Goal: Information Seeking & Learning: Learn about a topic

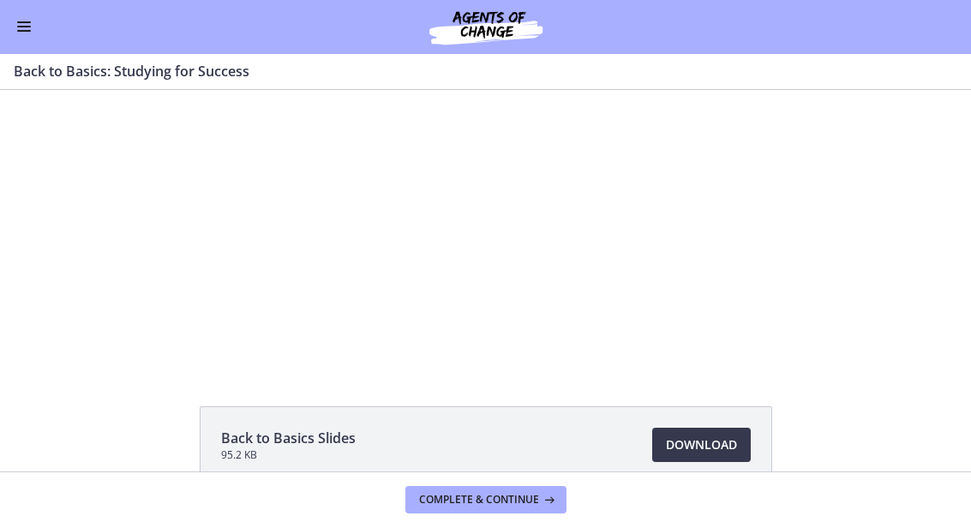
click at [565, 237] on div at bounding box center [486, 216] width 537 height 302
click at [496, 224] on div at bounding box center [486, 216] width 537 height 302
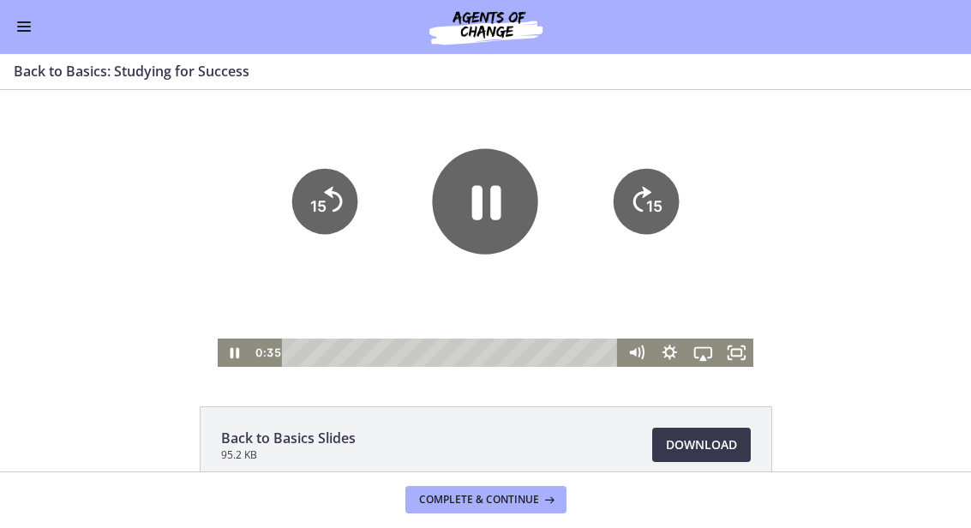
click at [490, 207] on icon "Pause" at bounding box center [485, 201] width 105 height 105
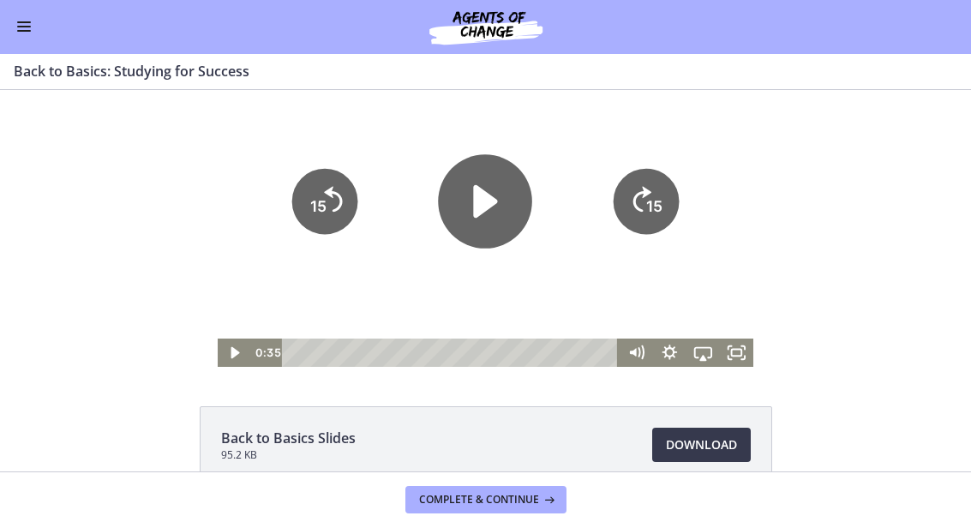
click at [475, 219] on icon "Play Video" at bounding box center [486, 202] width 94 height 94
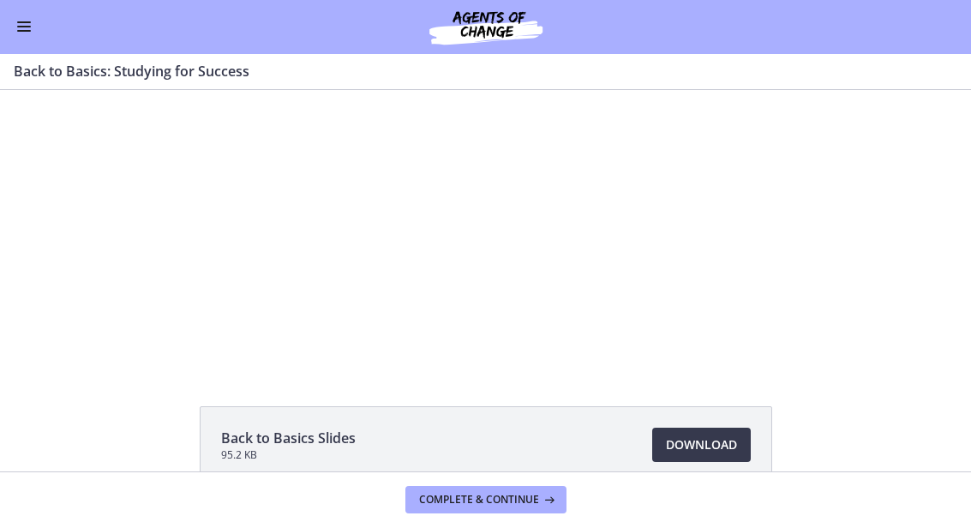
click at [666, 213] on div at bounding box center [486, 216] width 537 height 302
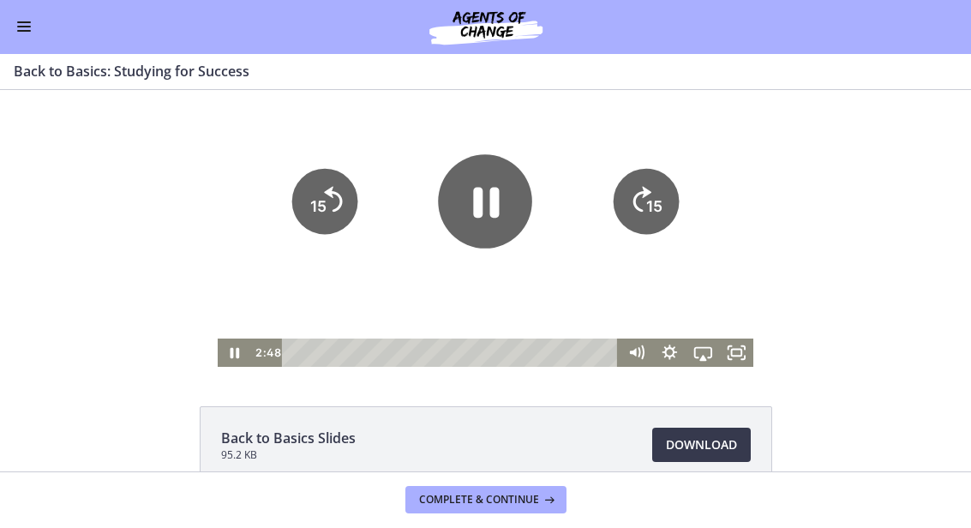
click at [743, 357] on icon "Fullscreen" at bounding box center [736, 353] width 33 height 28
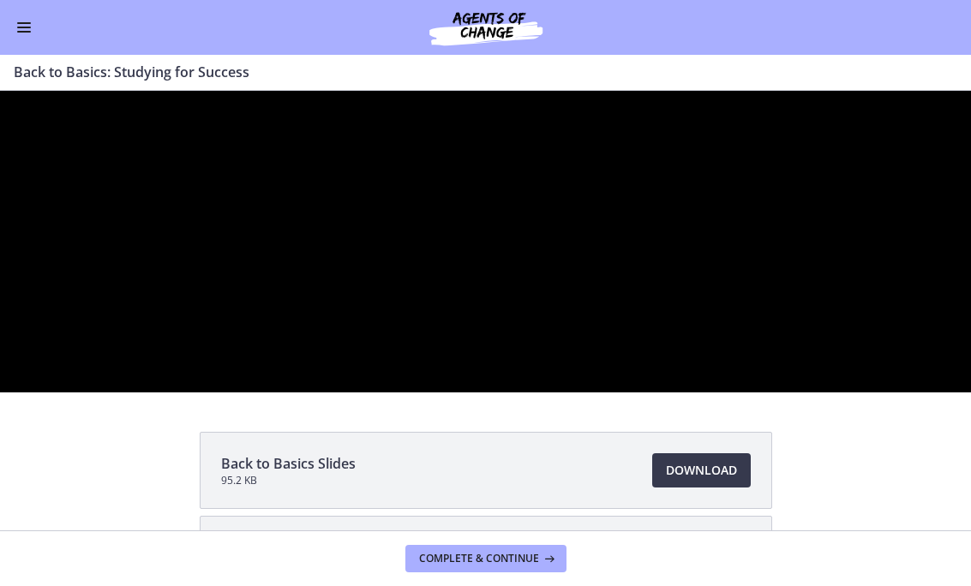
click at [395, 376] on div at bounding box center [485, 242] width 971 height 302
click at [474, 344] on div at bounding box center [485, 242] width 971 height 302
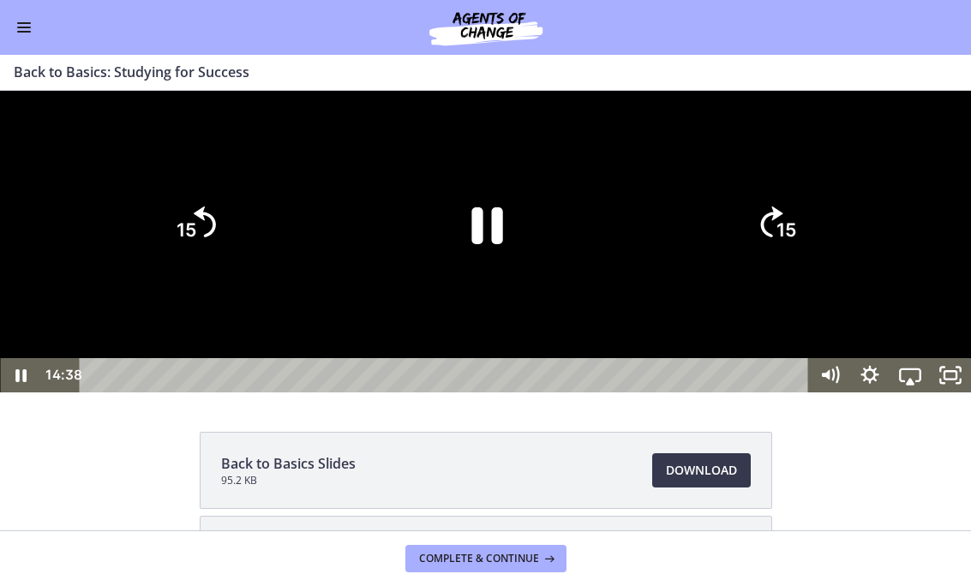
click at [200, 265] on icon "15" at bounding box center [194, 225] width 80 height 80
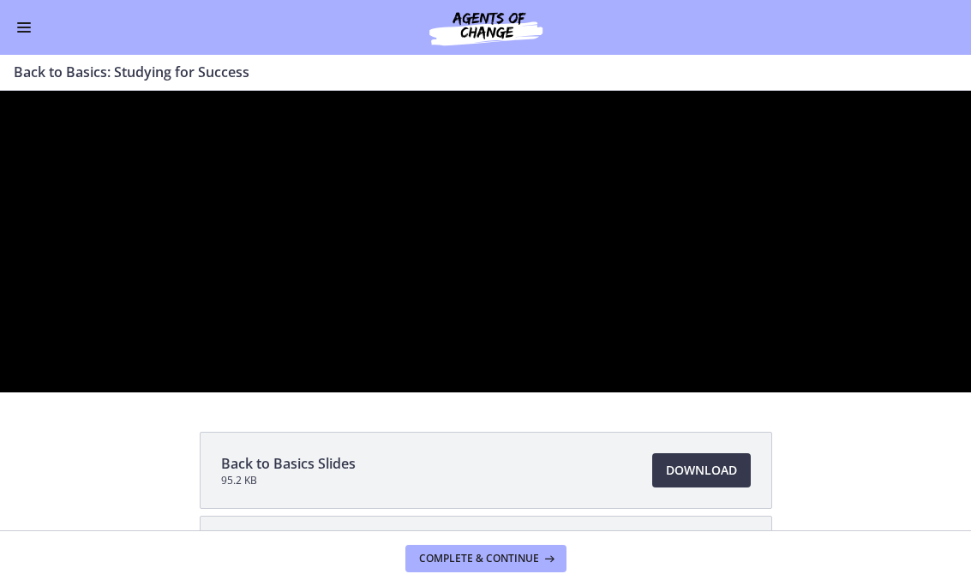
click at [519, 381] on div at bounding box center [485, 242] width 971 height 302
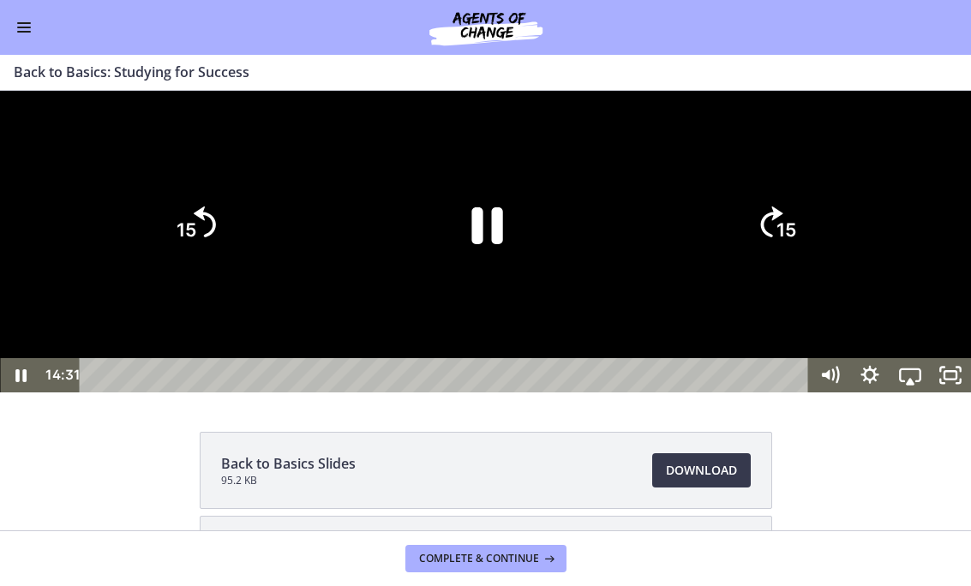
click at [505, 281] on icon "Pause" at bounding box center [485, 224] width 113 height 113
click at [494, 245] on icon "Play Video" at bounding box center [485, 225] width 29 height 40
click at [213, 237] on icon "Skip back 15 seconds" at bounding box center [205, 222] width 22 height 31
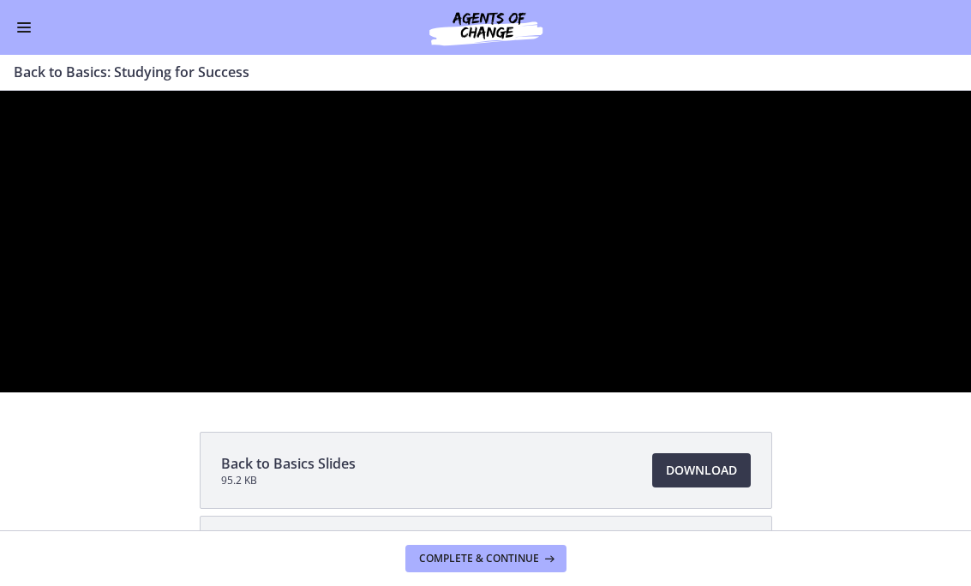
click at [471, 382] on div at bounding box center [485, 242] width 971 height 302
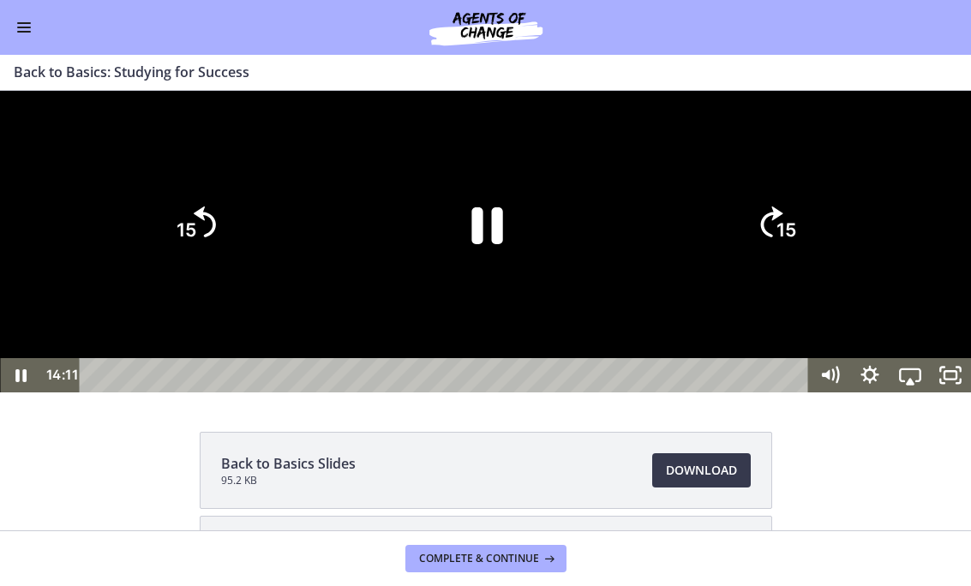
click at [490, 281] on icon "Pause" at bounding box center [485, 224] width 113 height 113
click at [522, 281] on icon "Play Video" at bounding box center [485, 224] width 113 height 113
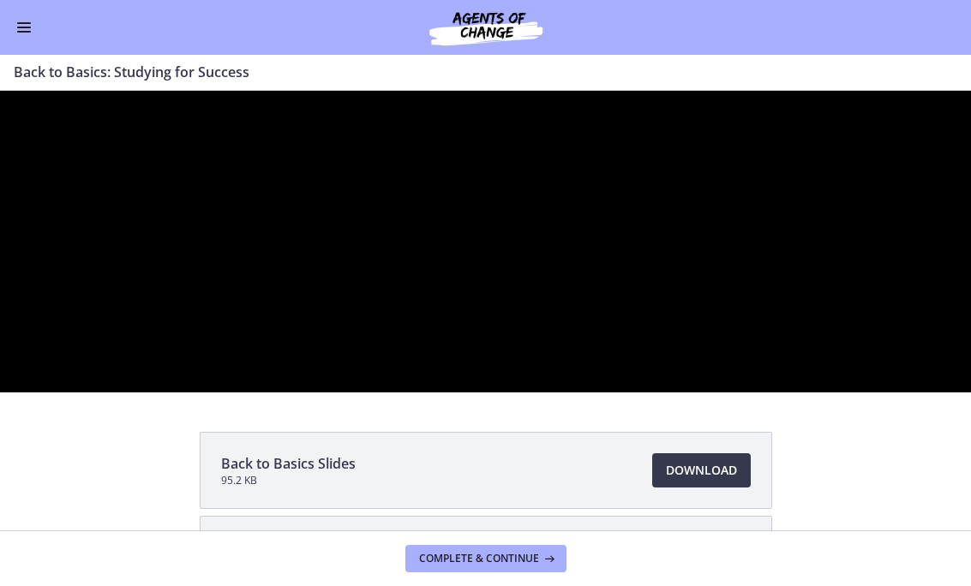
click at [480, 393] on div at bounding box center [485, 242] width 971 height 302
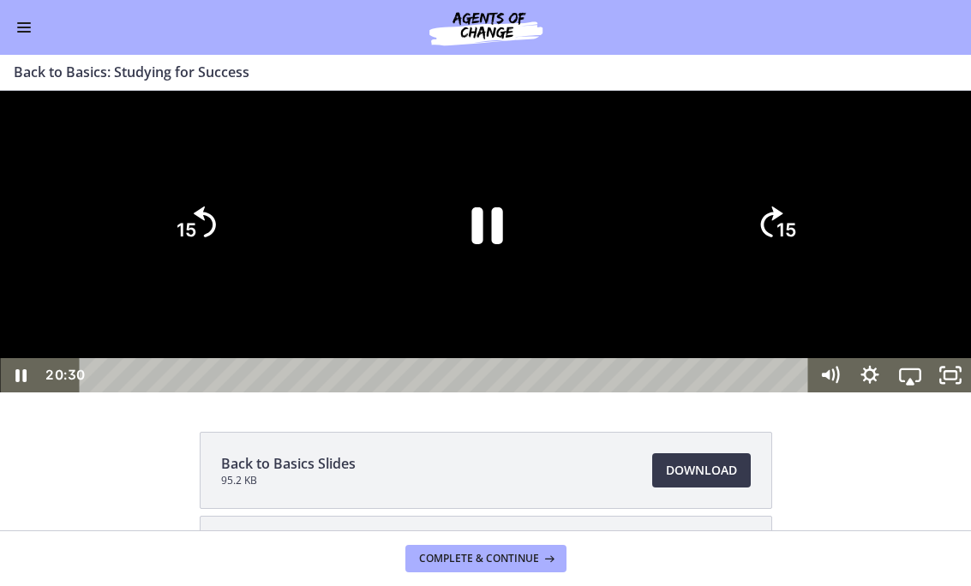
click at [475, 244] on icon "Pause" at bounding box center [486, 225] width 31 height 37
click at [502, 281] on icon "Play Video" at bounding box center [485, 224] width 113 height 113
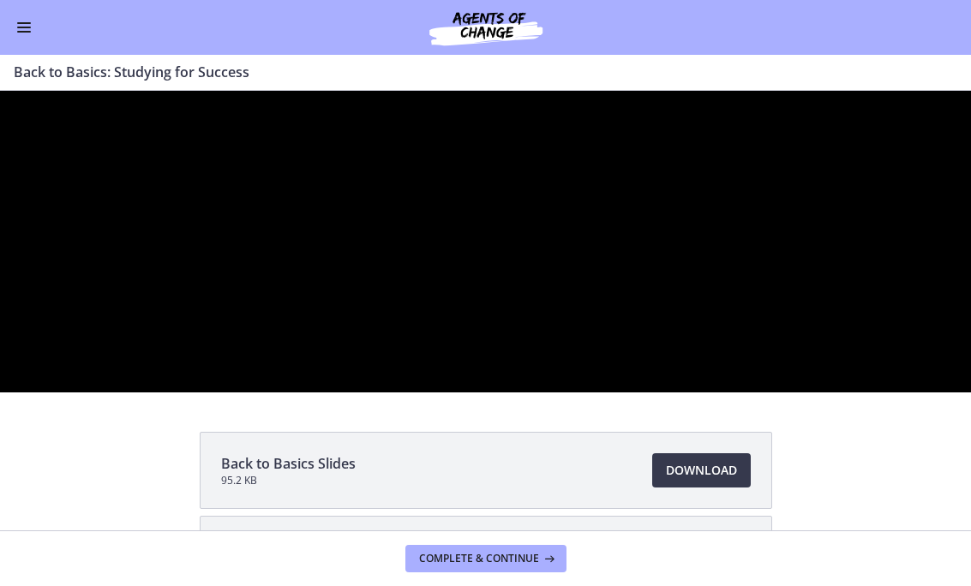
click at [0, 344] on div at bounding box center [485, 242] width 971 height 302
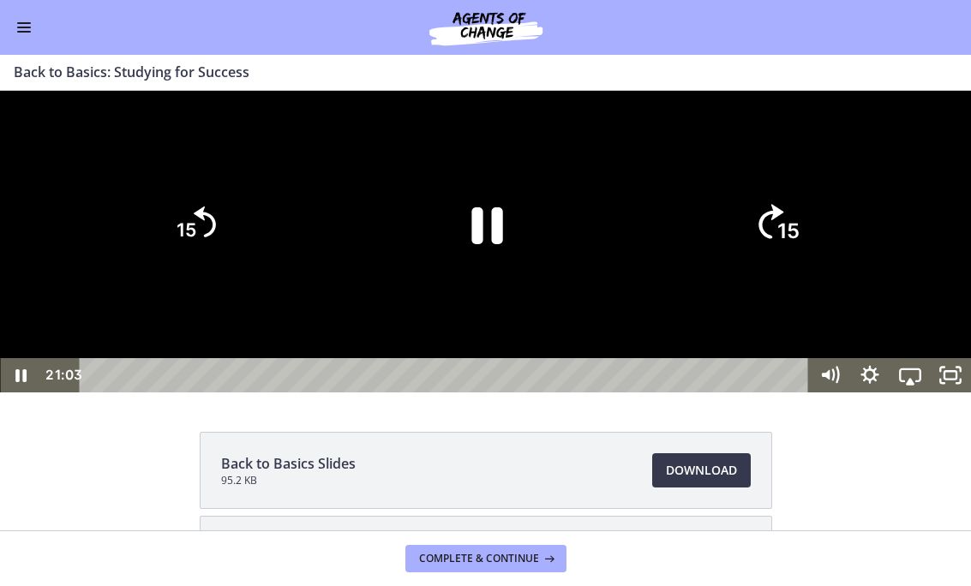
click at [785, 243] on tspan "15" at bounding box center [788, 231] width 22 height 25
click at [785, 269] on icon "15" at bounding box center [776, 224] width 89 height 89
click at [786, 265] on icon "15" at bounding box center [777, 225] width 80 height 80
click at [788, 269] on icon "15" at bounding box center [776, 224] width 89 height 89
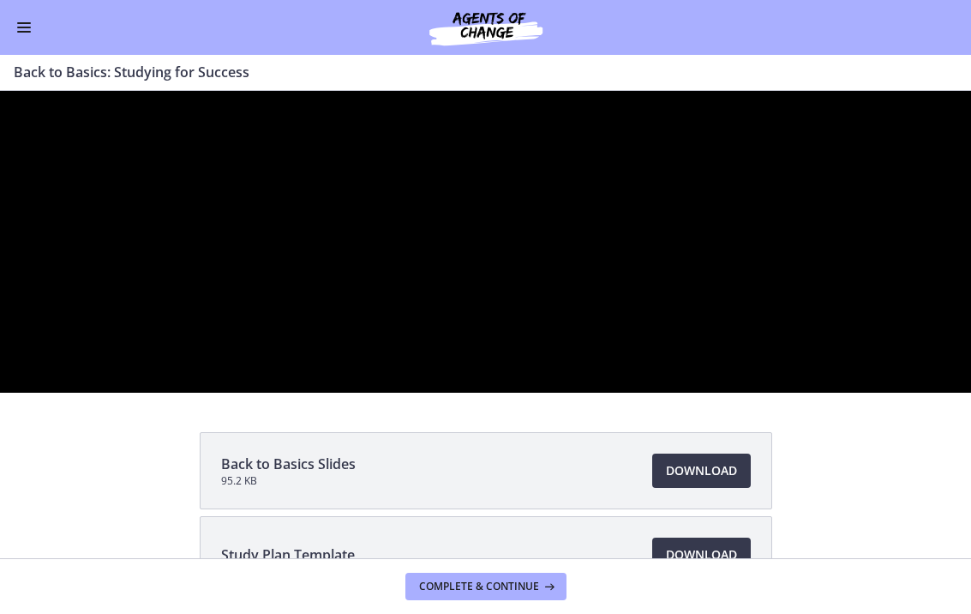
click at [510, 393] on div at bounding box center [485, 242] width 971 height 302
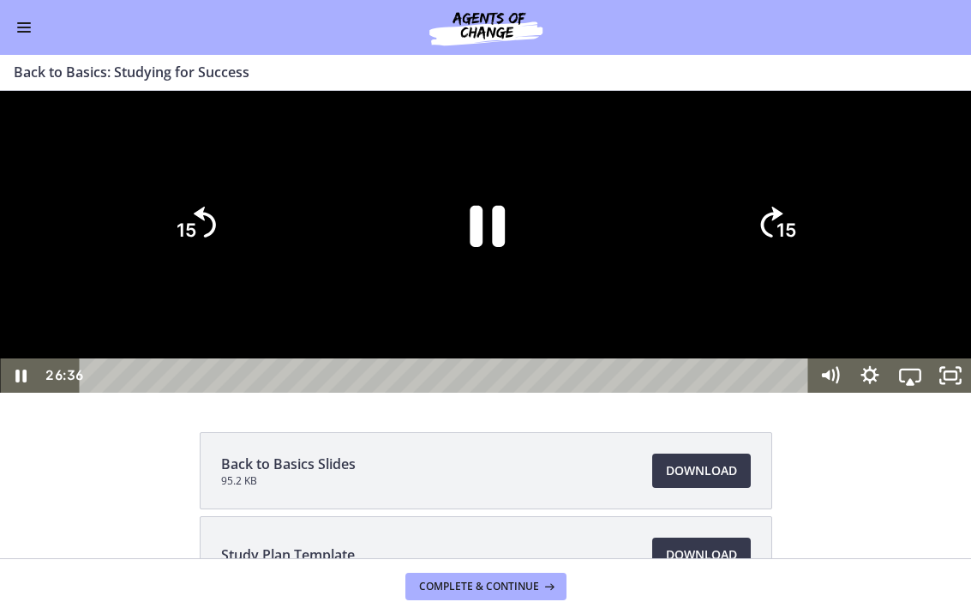
click at [503, 289] on icon "Pause" at bounding box center [486, 225] width 128 height 128
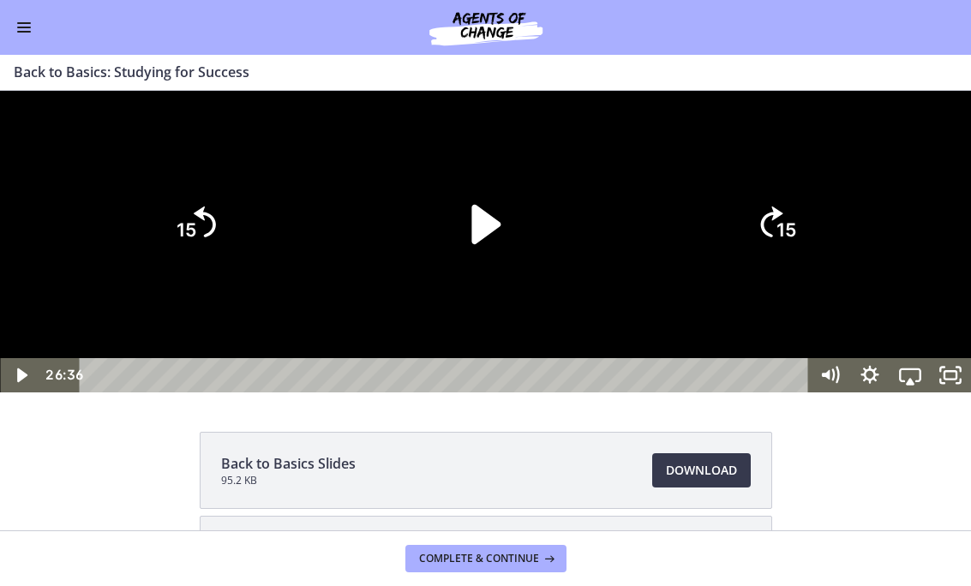
click at [505, 281] on icon "Play Video" at bounding box center [485, 224] width 113 height 113
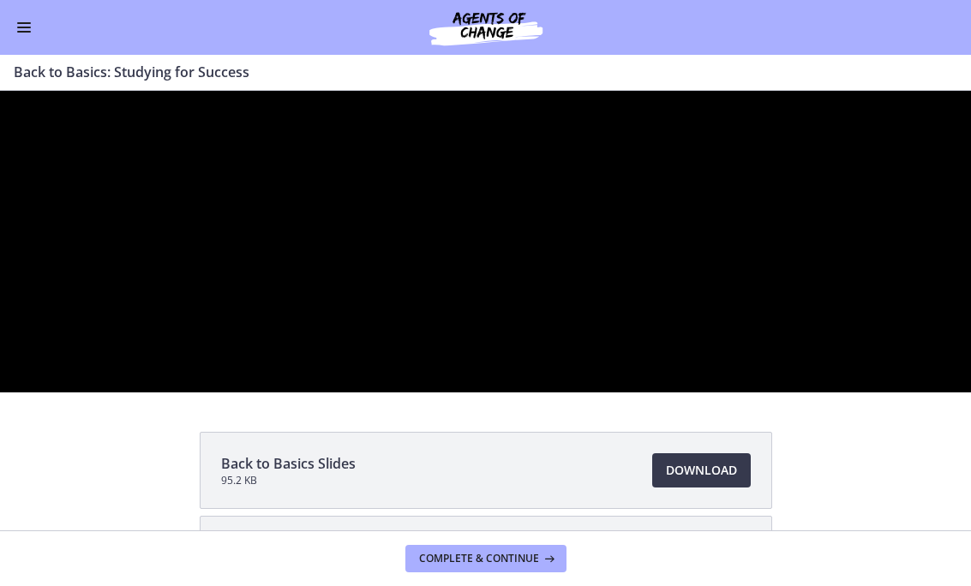
click at [777, 393] on div at bounding box center [485, 242] width 971 height 302
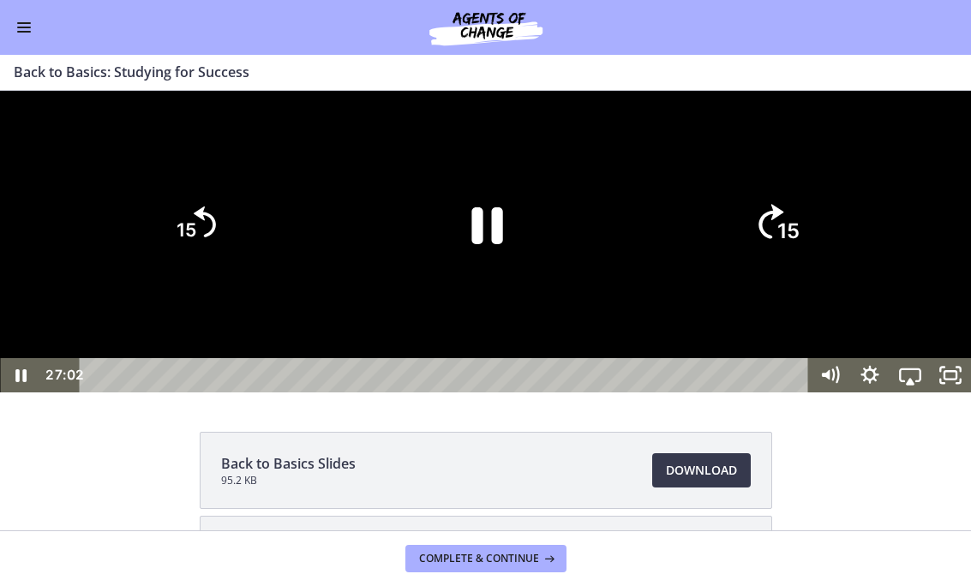
click at [800, 269] on icon "15" at bounding box center [776, 224] width 89 height 89
click at [799, 265] on icon "15" at bounding box center [777, 225] width 80 height 80
click at [508, 281] on icon "Pause" at bounding box center [485, 224] width 113 height 113
click at [480, 245] on icon "Play Video" at bounding box center [485, 225] width 29 height 40
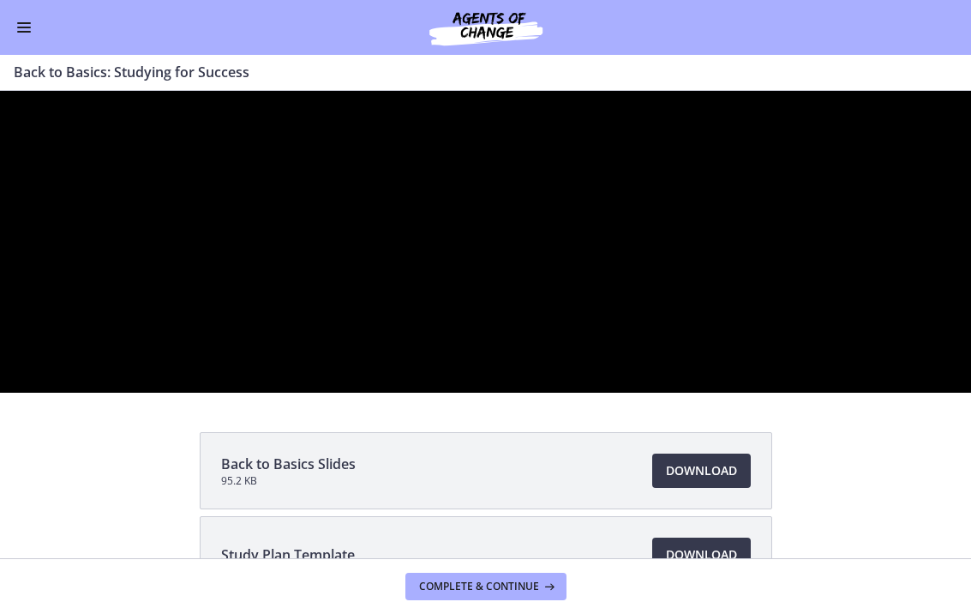
click at [555, 393] on div at bounding box center [485, 242] width 971 height 302
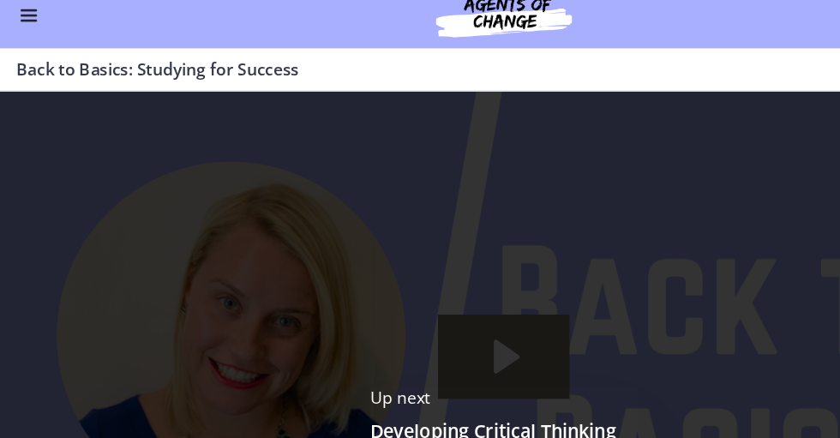
click at [645, 341] on img at bounding box center [420, 327] width 840 height 472
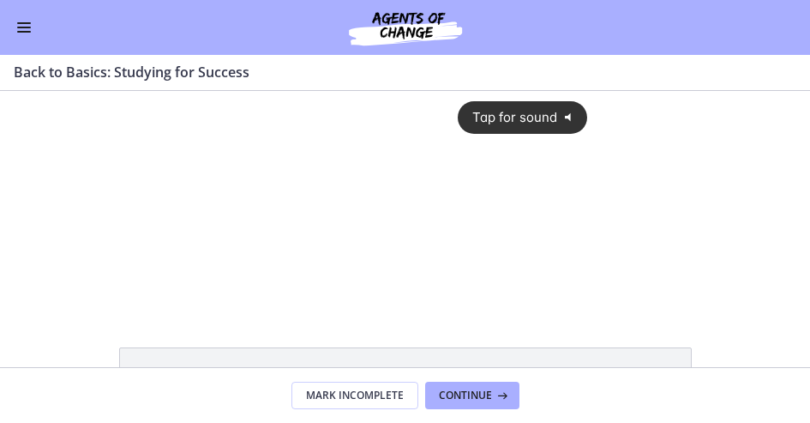
click at [482, 385] on button "Continue" at bounding box center [472, 394] width 94 height 27
